Goal: Navigation & Orientation: Find specific page/section

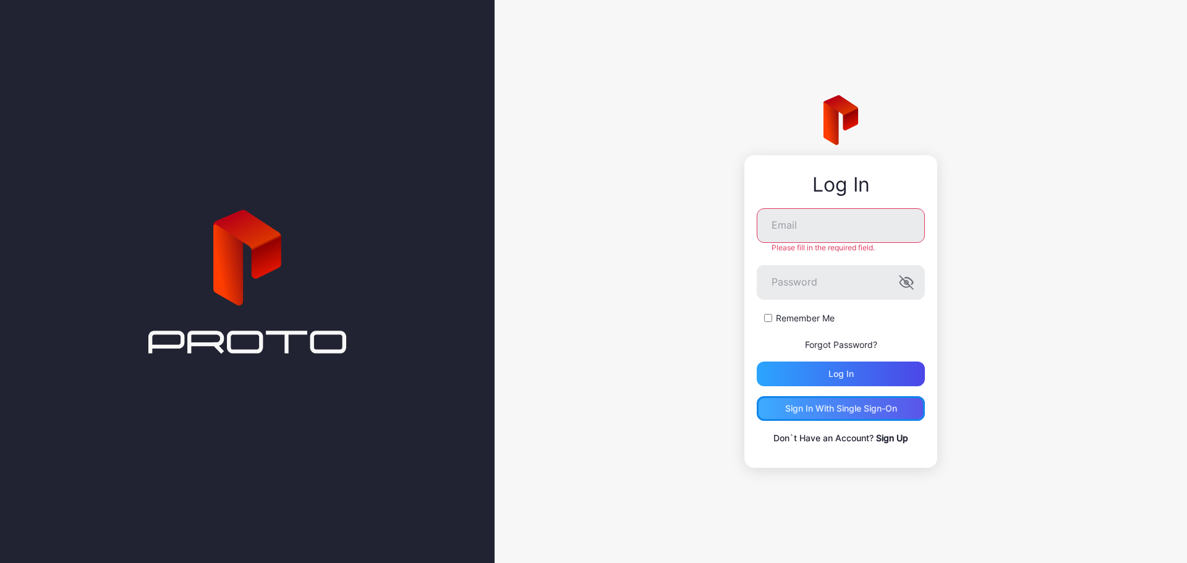
click at [832, 404] on div "Sign in With Single Sign-On" at bounding box center [841, 409] width 112 height 10
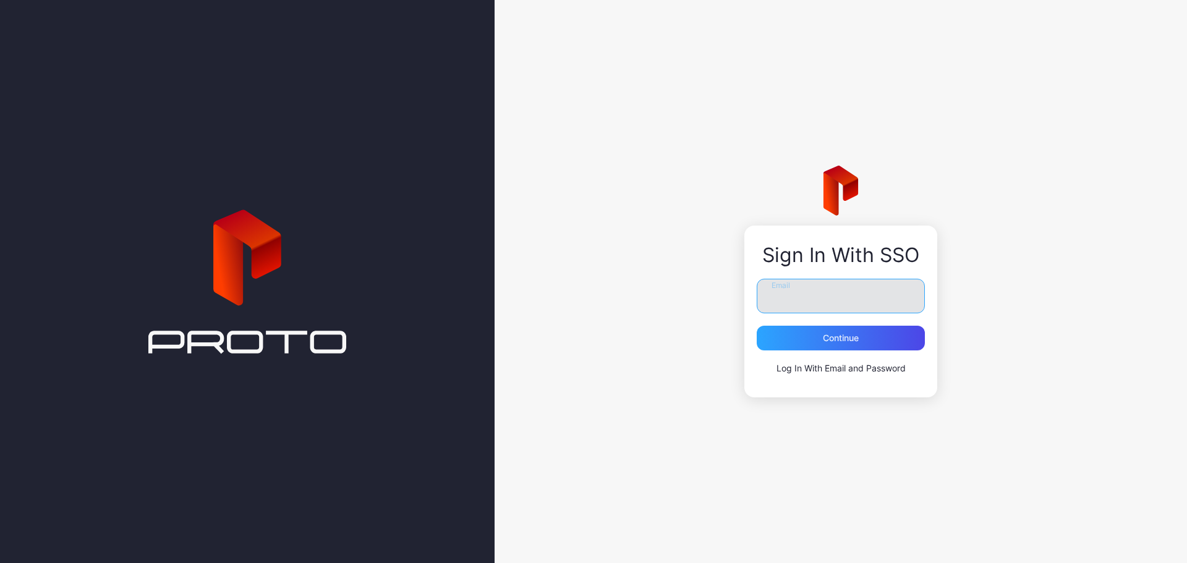
click at [823, 292] on input "Email" at bounding box center [840, 296] width 168 height 35
type input "**********"
click at [800, 339] on div "Continue" at bounding box center [840, 338] width 168 height 25
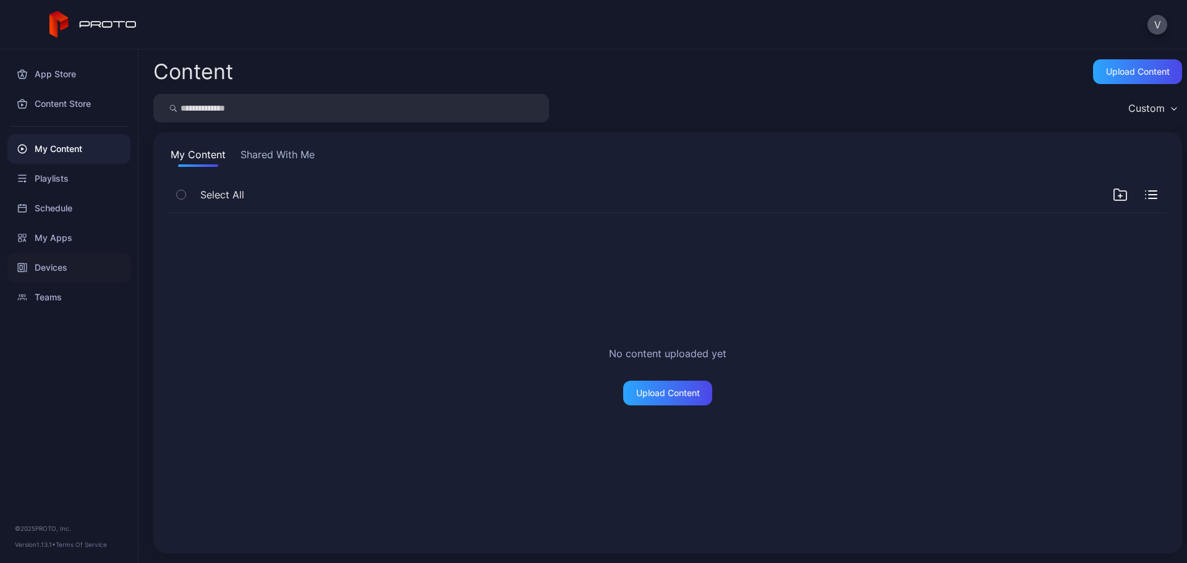
click at [64, 267] on div "Devices" at bounding box center [68, 268] width 123 height 30
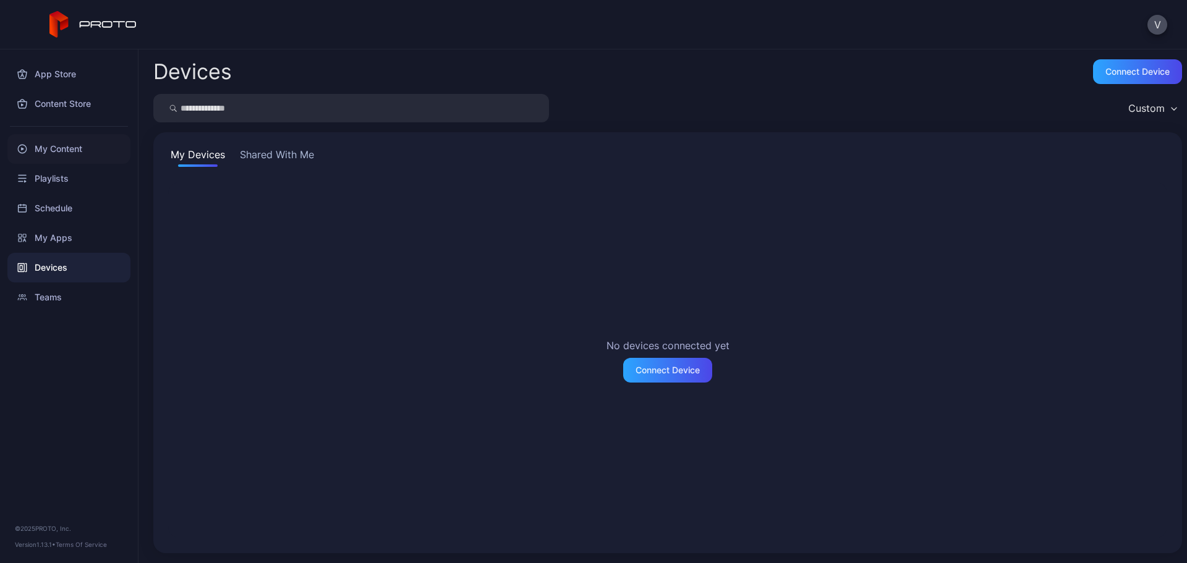
click at [69, 150] on div "My Content" at bounding box center [68, 149] width 123 height 30
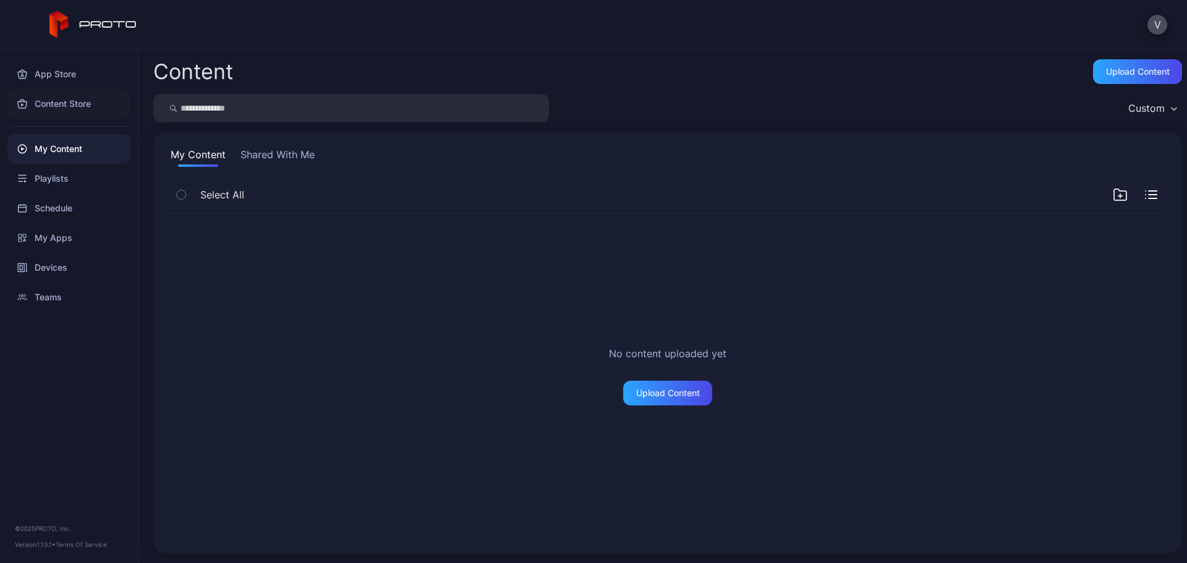
click at [70, 104] on div "Content Store" at bounding box center [68, 104] width 123 height 30
